Goal: Task Accomplishment & Management: Manage account settings

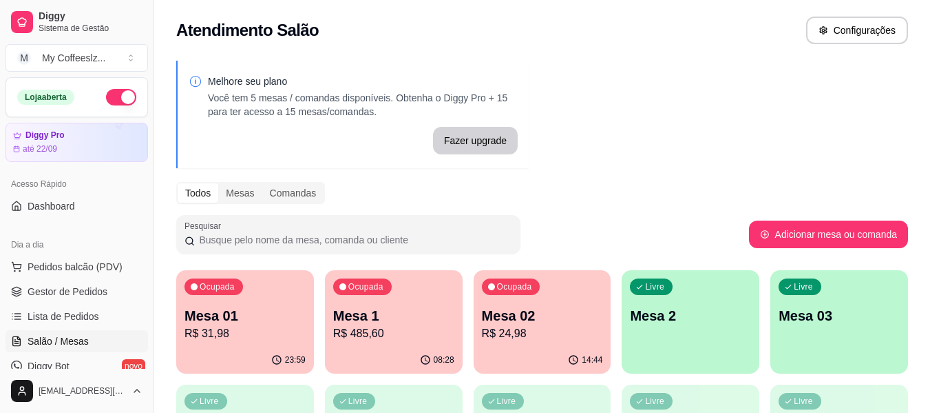
click at [548, 308] on p "Mesa 02" at bounding box center [542, 315] width 121 height 19
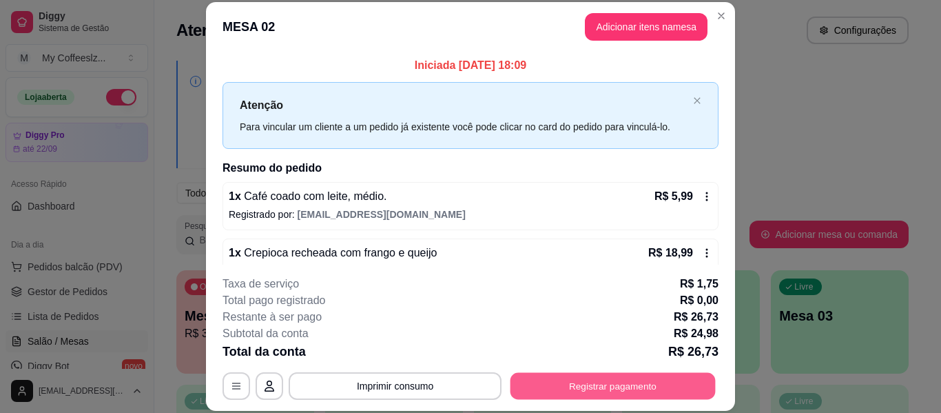
click at [579, 379] on button "Registrar pagamento" at bounding box center [612, 386] width 205 height 27
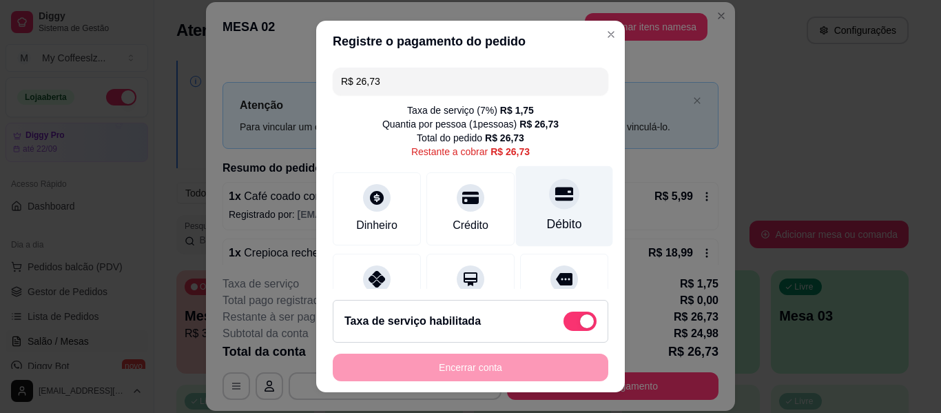
click at [549, 204] on div at bounding box center [564, 193] width 30 height 30
type input "R$ 0,00"
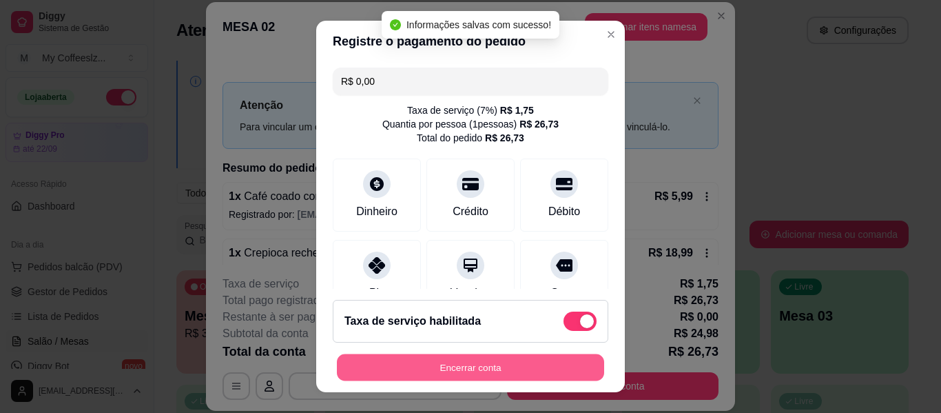
click at [524, 364] on button "Encerrar conta" at bounding box center [470, 367] width 267 height 27
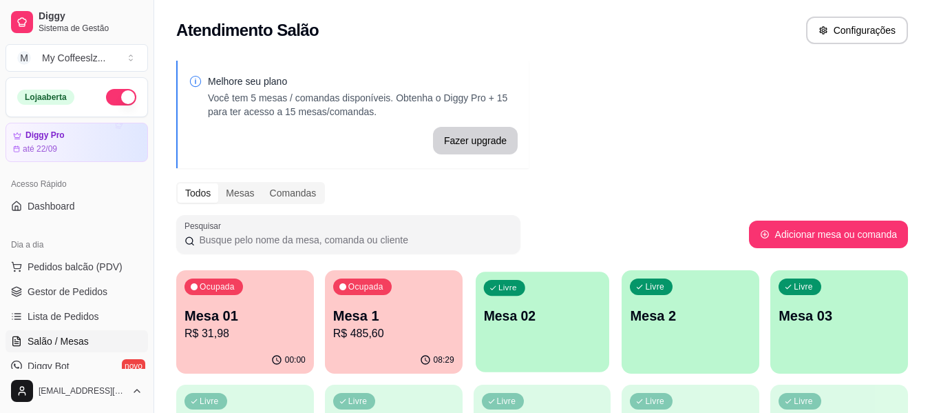
click at [533, 312] on p "Mesa 02" at bounding box center [542, 315] width 118 height 19
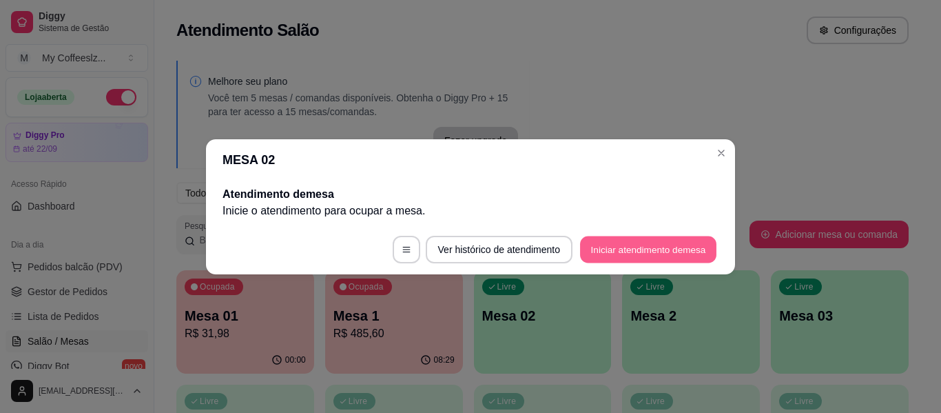
click at [595, 249] on button "Iniciar atendimento de mesa" at bounding box center [648, 249] width 136 height 27
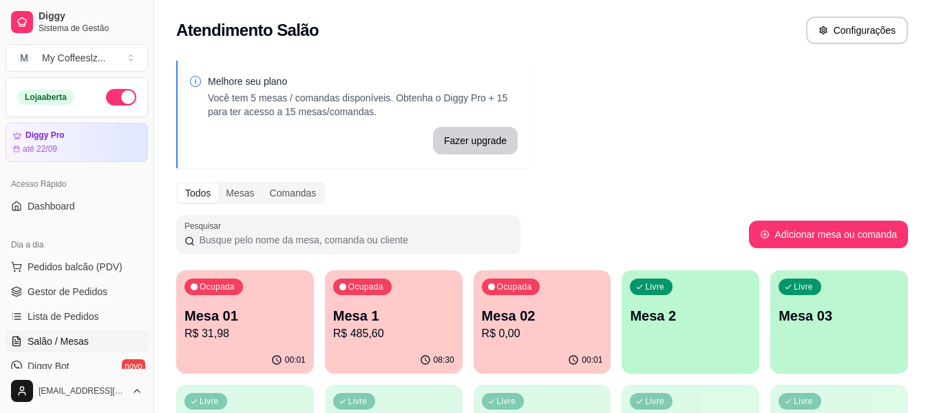
click at [478, 65] on div "Melhore seu plano Você tem 5 mesas / comandas disponíveis. Obtenha o Diggy Pro …" at bounding box center [352, 114] width 353 height 107
click at [542, 362] on div "00:01" at bounding box center [543, 359] width 134 height 26
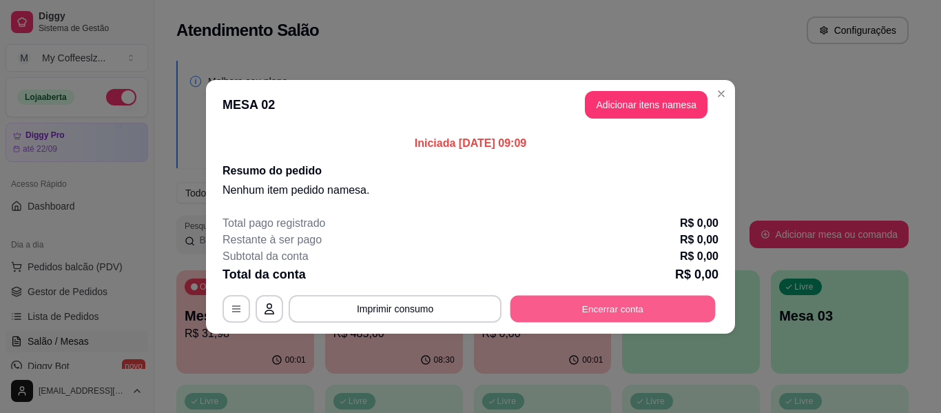
click at [550, 311] on button "Encerrar conta" at bounding box center [612, 308] width 205 height 27
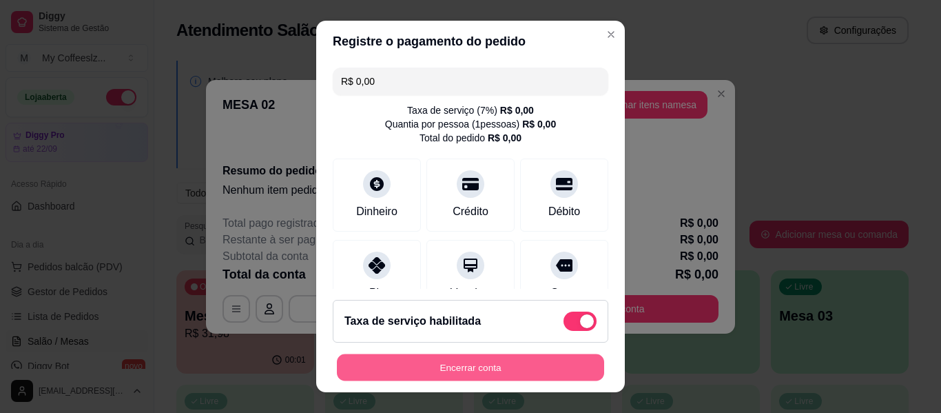
click at [552, 367] on button "Encerrar conta" at bounding box center [470, 367] width 267 height 27
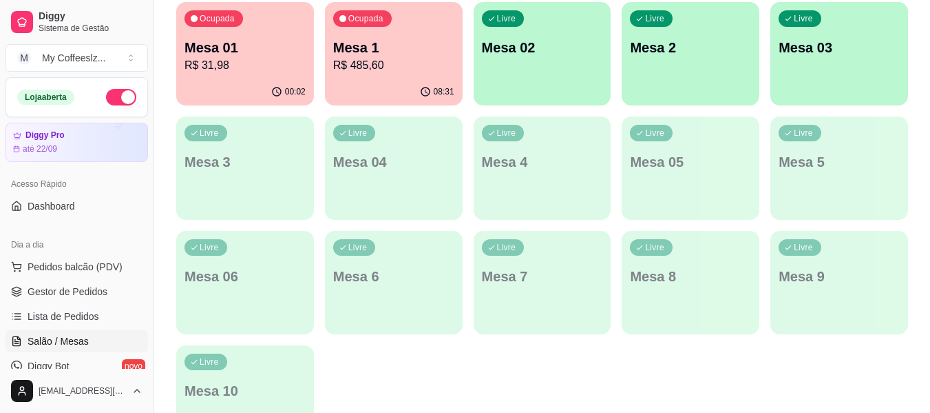
scroll to position [344, 0]
